Goal: Task Accomplishment & Management: Complete application form

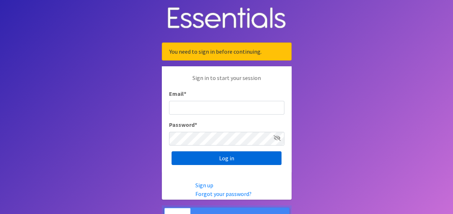
type input "[PERSON_NAME][EMAIL_ADDRESS][PERSON_NAME][DOMAIN_NAME]"
click at [236, 159] on input "Log in" at bounding box center [226, 158] width 110 height 14
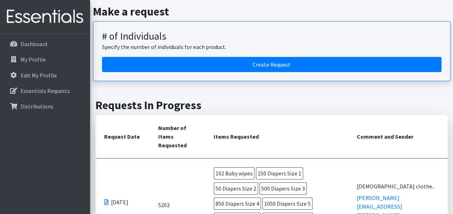
scroll to position [72, 0]
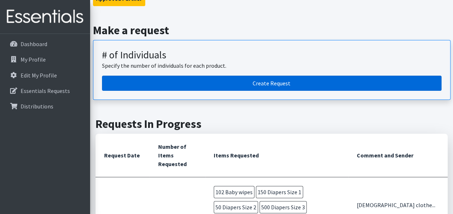
click at [265, 84] on link "Create Request" at bounding box center [271, 83] width 339 height 15
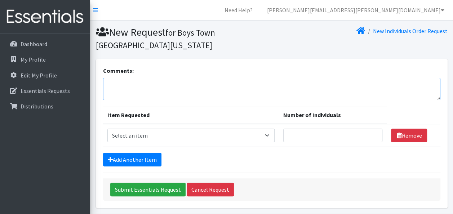
click at [141, 91] on textarea "Comments:" at bounding box center [271, 89] width 337 height 22
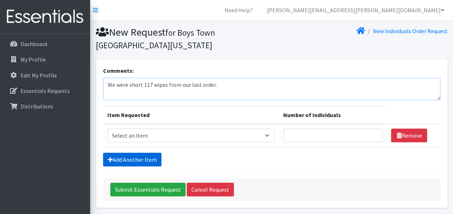
type textarea "We were short 117 wipes from our last order."
click at [152, 158] on link "Add Another Item" at bounding box center [132, 160] width 58 height 14
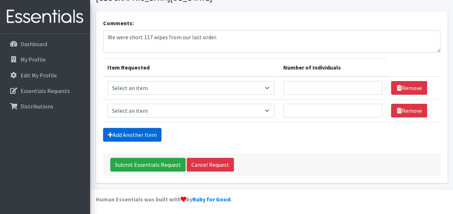
scroll to position [48, 0]
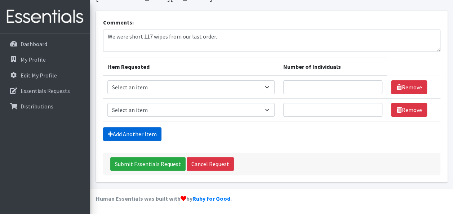
click at [131, 134] on link "Add Another Item" at bounding box center [132, 134] width 58 height 14
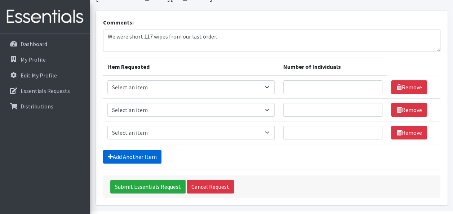
scroll to position [71, 0]
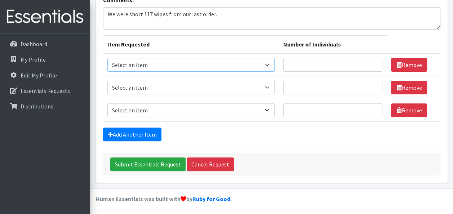
click at [269, 64] on select "Select an item # - Total number of kids being served with this order: Baby wipe…" at bounding box center [190, 65] width 167 height 14
select select "2649"
click at [107, 58] on select "Select an item # - Total number of kids being served with this order: Baby wipe…" at bounding box center [190, 65] width 167 height 14
click at [312, 64] on input "Number of Individuals" at bounding box center [332, 65] width 99 height 14
type input "115"
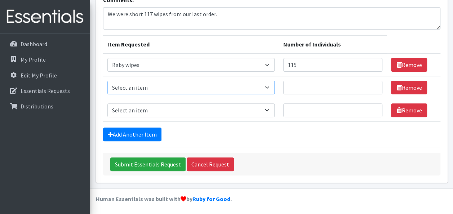
click at [241, 85] on select "Select an item # - Total number of kids being served with this order: Baby wipe…" at bounding box center [190, 88] width 167 height 14
select select "2665"
click at [107, 81] on select "Select an item # - Total number of kids being served with this order: Baby wipe…" at bounding box center [190, 88] width 167 height 14
click at [161, 107] on select "Select an item # - Total number of kids being served with this order: Baby wipe…" at bounding box center [190, 110] width 167 height 14
select select "2668"
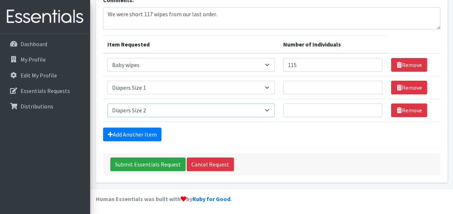
click at [107, 103] on select "Select an item # - Total number of kids being served with this order: Baby wipe…" at bounding box center [190, 110] width 167 height 14
click at [299, 87] on input "Number of Individuals" at bounding box center [332, 88] width 99 height 14
type input "2"
click at [264, 109] on select "Select an item # - Total number of kids being served with this order: Baby wipe…" at bounding box center [190, 110] width 167 height 14
select select "2655"
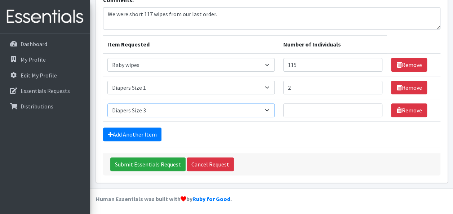
click at [107, 103] on select "Select an item # - Total number of kids being served with this order: Baby wipe…" at bounding box center [190, 110] width 167 height 14
click at [296, 108] on input "Number of Individuals" at bounding box center [332, 110] width 99 height 14
type input "5"
click at [139, 132] on link "Add Another Item" at bounding box center [132, 134] width 58 height 14
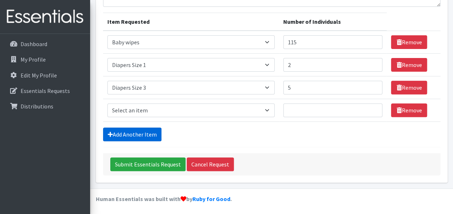
click at [139, 132] on link "Add Another Item" at bounding box center [132, 134] width 58 height 14
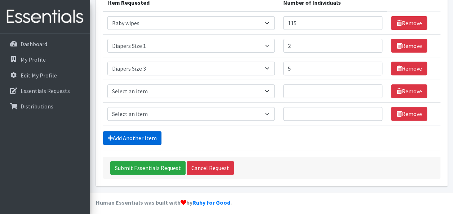
scroll to position [116, 0]
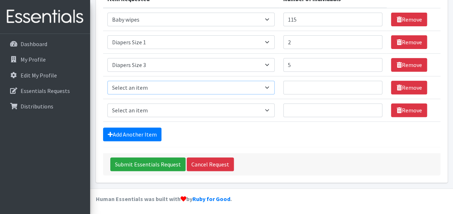
click at [178, 86] on select "Select an item # - Total number of kids being served with this order: Baby wipe…" at bounding box center [190, 88] width 167 height 14
select select "2661"
click at [107, 81] on select "Select an item # - Total number of kids being served with this order: Baby wipe…" at bounding box center [190, 88] width 167 height 14
click at [297, 88] on input "Number of Individuals" at bounding box center [332, 88] width 99 height 14
type input "18"
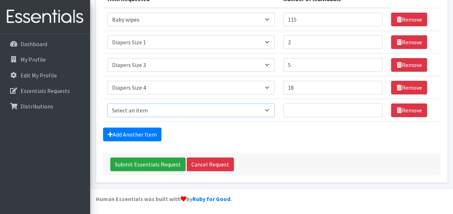
click at [202, 112] on select "Select an item # - Total number of kids being served with this order: Baby wipe…" at bounding box center [190, 110] width 167 height 14
select select "2652"
click at [107, 103] on select "Select an item # - Total number of kids being served with this order: Baby wipe…" at bounding box center [190, 110] width 167 height 14
click at [293, 107] on input "Number of Individuals" at bounding box center [332, 110] width 99 height 14
type input "21"
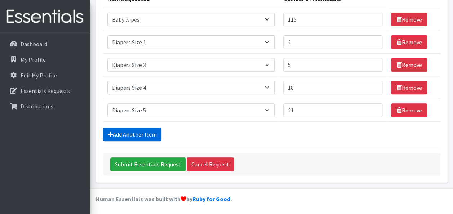
click at [132, 132] on link "Add Another Item" at bounding box center [132, 134] width 58 height 14
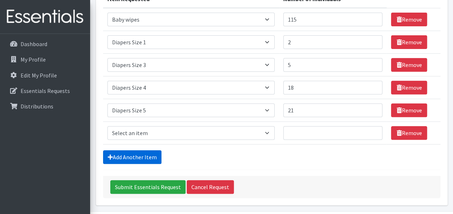
scroll to position [138, 0]
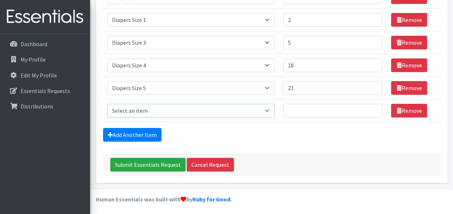
click at [154, 110] on select "Select an item # - Total number of kids being served with this order: Baby wipe…" at bounding box center [190, 111] width 167 height 14
select select "2674"
click at [107, 104] on select "Select an item # - Total number of kids being served with this order: Baby wipe…" at bounding box center [190, 111] width 167 height 14
click at [309, 105] on input "Number of Individuals" at bounding box center [332, 111] width 99 height 14
type input "8"
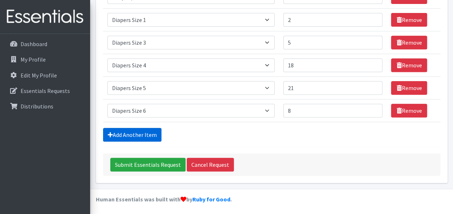
click at [138, 129] on link "Add Another Item" at bounding box center [132, 135] width 58 height 14
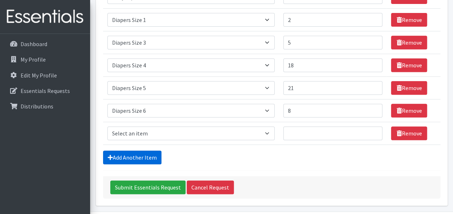
scroll to position [161, 0]
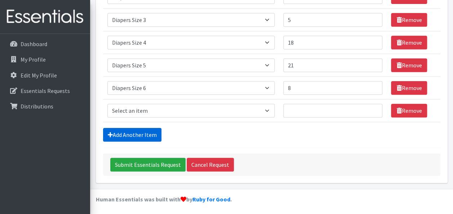
click at [135, 134] on link "Add Another Item" at bounding box center [132, 135] width 58 height 14
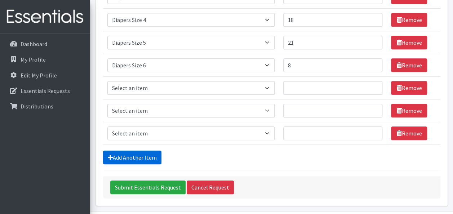
scroll to position [206, 0]
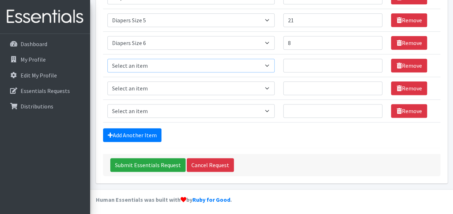
click at [148, 63] on select "Select an item # - Total number of kids being served with this order: Baby wipe…" at bounding box center [190, 66] width 167 height 14
select select "2644"
click at [107, 59] on select "Select an item # - Total number of kids being served with this order: Baby wipe…" at bounding box center [190, 66] width 167 height 14
click at [141, 89] on select "Select an item # - Total number of kids being served with this order: Baby wipe…" at bounding box center [190, 88] width 167 height 14
click at [300, 64] on input "Number of Individuals" at bounding box center [332, 66] width 99 height 14
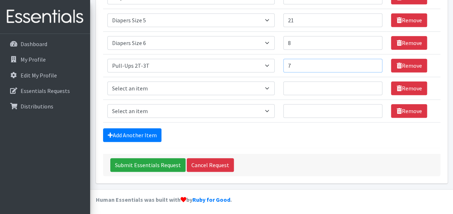
type input "7"
click at [240, 88] on select "Select an item # - Total number of kids being served with this order: Baby wipe…" at bounding box center [190, 88] width 167 height 14
select select "2679"
click at [107, 81] on select "Select an item # - Total number of kids being served with this order: Baby wipe…" at bounding box center [190, 88] width 167 height 14
click at [225, 111] on select "Select an item # - Total number of kids being served with this order: Baby wipe…" at bounding box center [190, 111] width 167 height 14
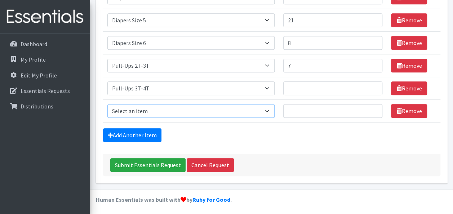
select select "2680"
click at [107, 104] on select "Select an item # - Total number of kids being served with this order: Baby wipe…" at bounding box center [190, 111] width 167 height 14
click at [305, 88] on input "Number of Individuals" at bounding box center [332, 88] width 99 height 14
type input "15"
click at [305, 100] on td "Number of Individuals" at bounding box center [333, 111] width 108 height 23
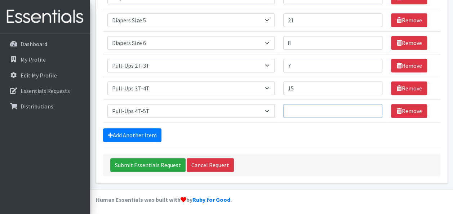
click at [304, 112] on input "Number of Individuals" at bounding box center [332, 111] width 99 height 14
type input "39"
click at [161, 163] on input "Submit Essentials Request" at bounding box center [147, 165] width 75 height 14
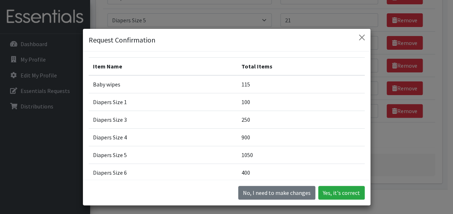
scroll to position [194, 0]
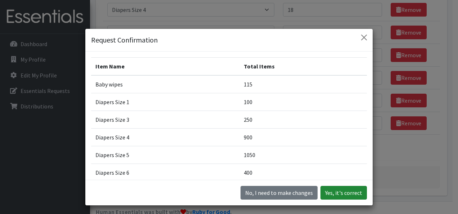
click at [333, 193] on button "Yes, it's correct" at bounding box center [344, 193] width 46 height 14
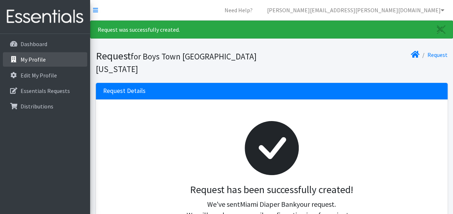
click at [37, 61] on p "My Profile" at bounding box center [33, 59] width 25 height 7
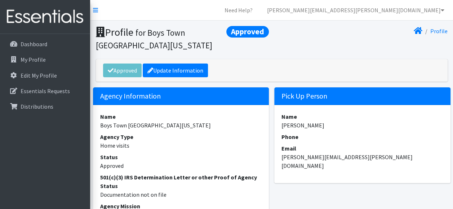
click at [323, 45] on div "Profile" at bounding box center [361, 38] width 179 height 25
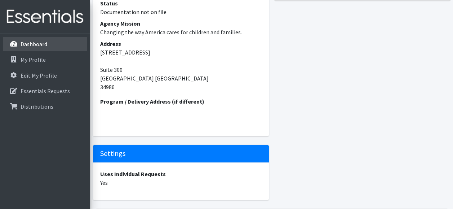
click at [40, 42] on p "Dashboard" at bounding box center [34, 43] width 27 height 7
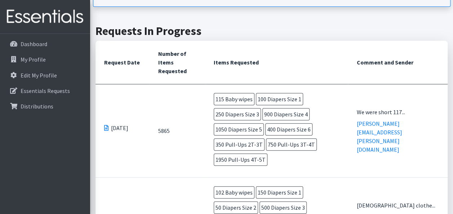
scroll to position [136, 0]
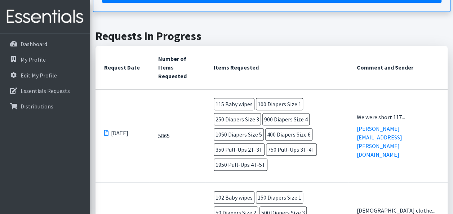
click at [107, 130] on span at bounding box center [106, 133] width 4 height 6
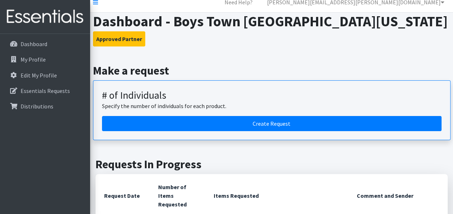
scroll to position [0, 0]
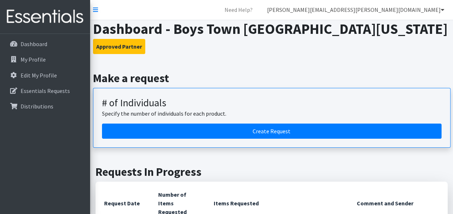
click at [438, 11] on link "[PERSON_NAME][EMAIL_ADDRESS][PERSON_NAME][DOMAIN_NAME]" at bounding box center [355, 10] width 189 height 14
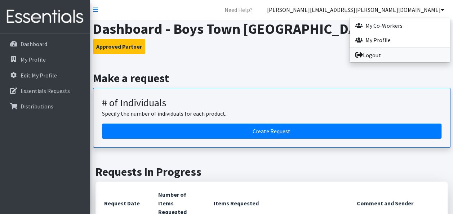
click at [374, 54] on link "Logout" at bounding box center [399, 55] width 100 height 14
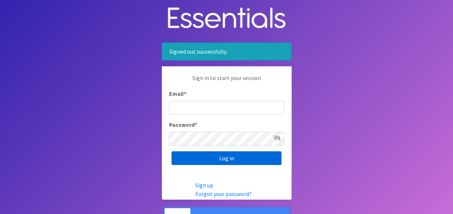
type input "[PERSON_NAME][EMAIL_ADDRESS][PERSON_NAME][DOMAIN_NAME]"
click at [230, 158] on input "Log in" at bounding box center [226, 158] width 110 height 14
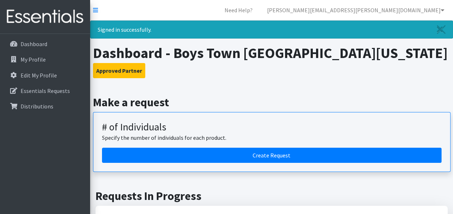
click at [439, 33] on icon "Close" at bounding box center [439, 29] width 6 height 9
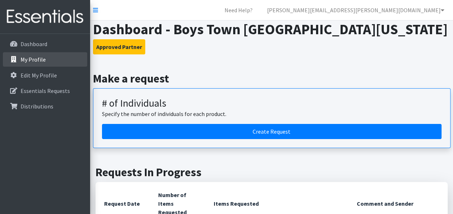
click at [41, 56] on p "My Profile" at bounding box center [33, 59] width 25 height 7
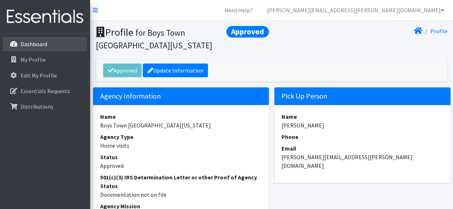
click at [33, 45] on p "Dashboard" at bounding box center [34, 43] width 27 height 7
